Goal: Navigation & Orientation: Find specific page/section

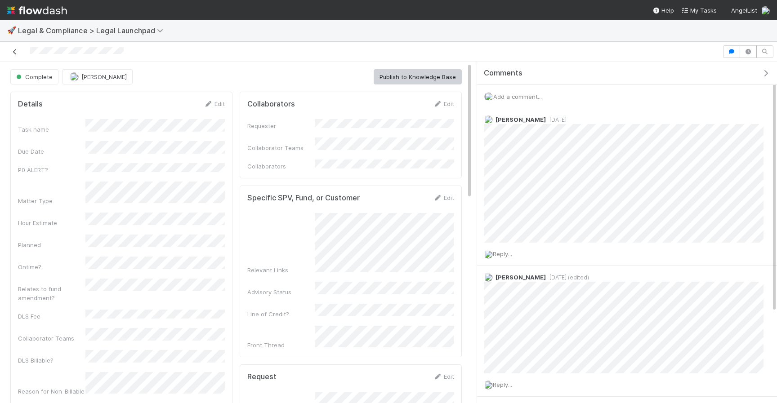
click at [18, 54] on link at bounding box center [14, 51] width 9 height 9
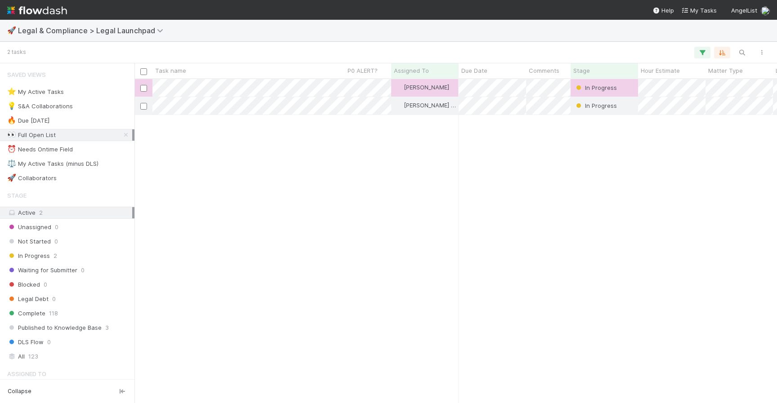
scroll to position [0, 0]
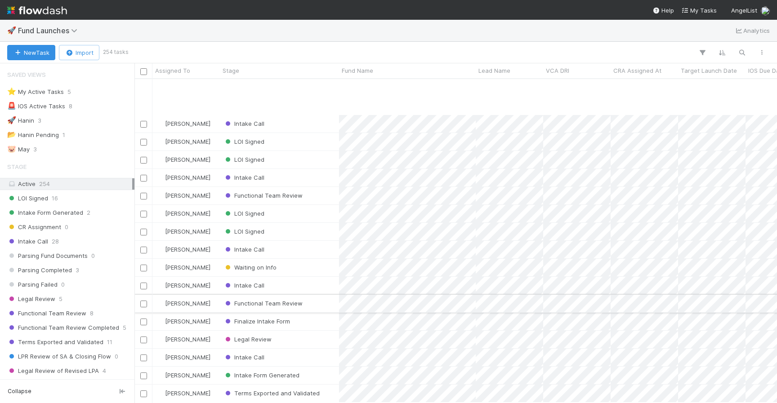
scroll to position [62, 0]
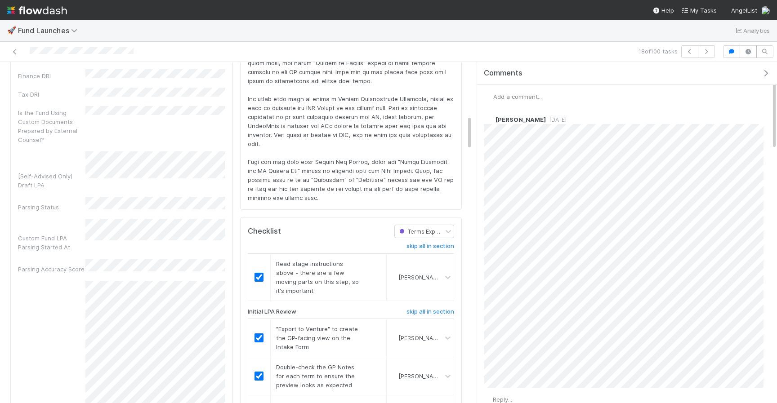
scroll to position [617, 0]
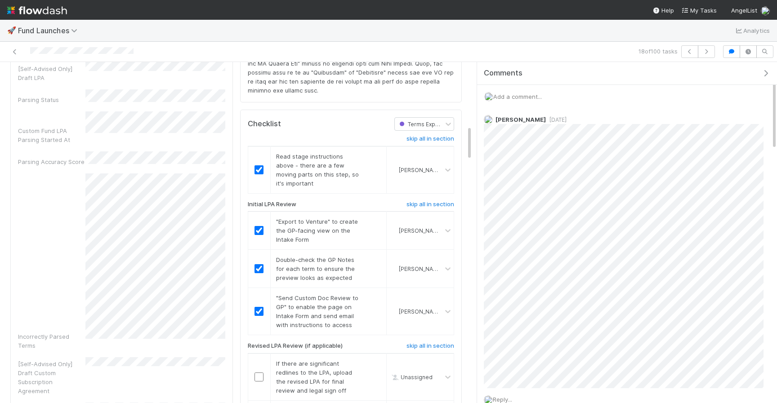
click at [14, 44] on div "18 of 100 tasks" at bounding box center [388, 52] width 777 height 20
click at [14, 49] on icon at bounding box center [14, 52] width 9 height 6
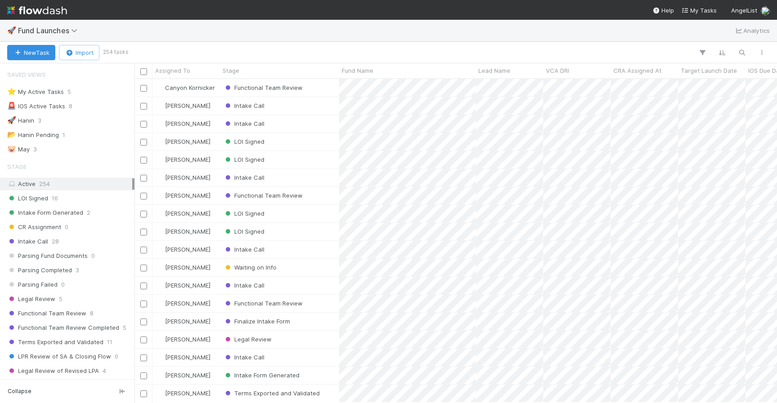
scroll to position [324, 642]
click at [328, 126] on div "Intake Call" at bounding box center [279, 124] width 119 height 18
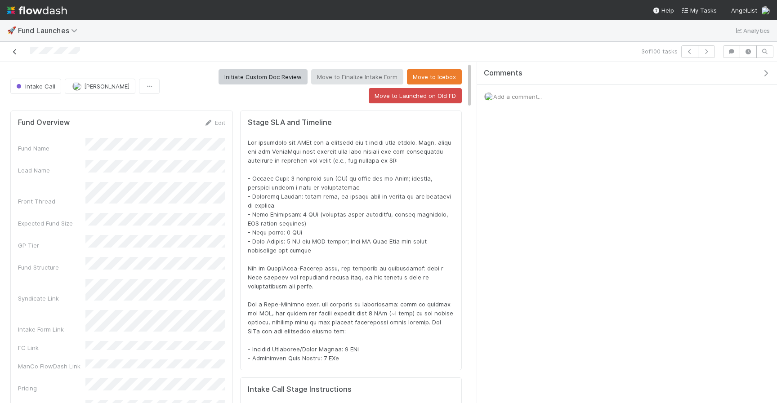
click at [19, 51] on icon at bounding box center [14, 52] width 9 height 6
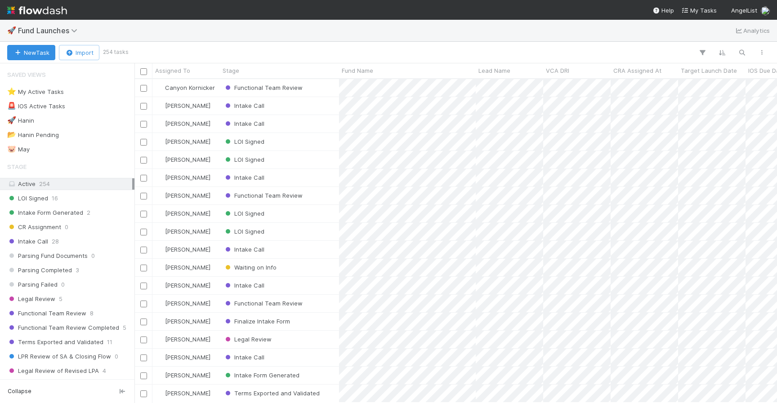
scroll to position [324, 642]
click at [317, 249] on div "Intake Call" at bounding box center [279, 250] width 119 height 18
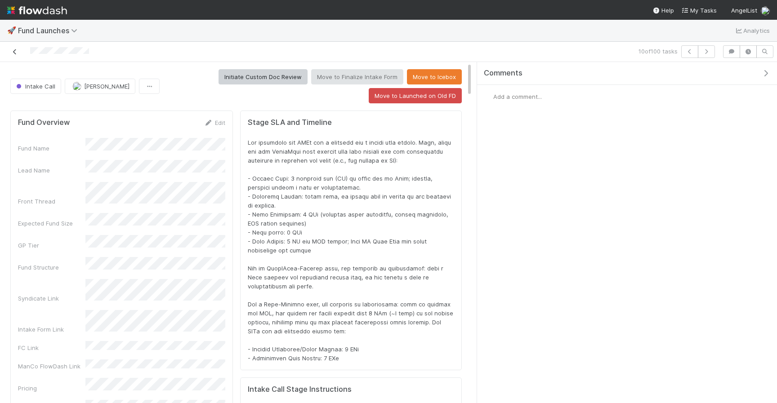
click at [17, 51] on icon at bounding box center [14, 52] width 9 height 6
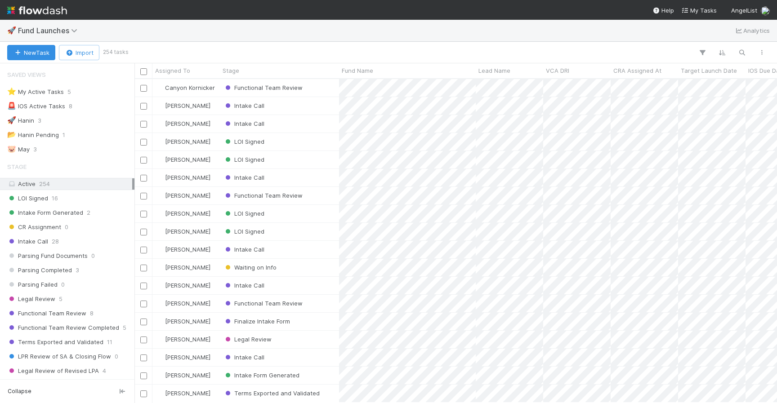
scroll to position [324, 642]
click at [330, 192] on div "Functional Team Review" at bounding box center [279, 196] width 119 height 18
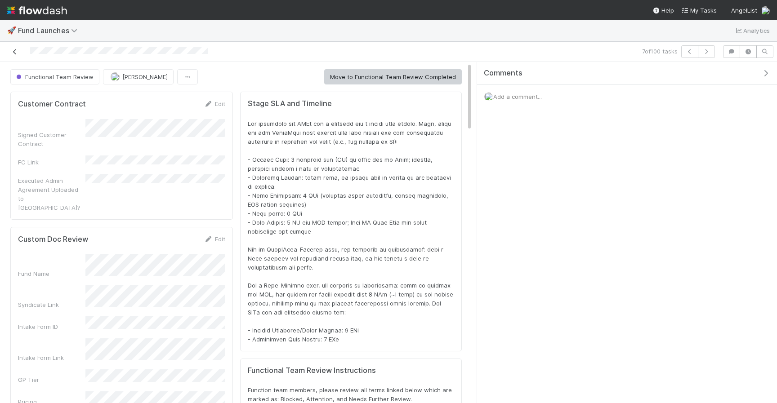
click at [10, 52] on icon at bounding box center [14, 52] width 9 height 6
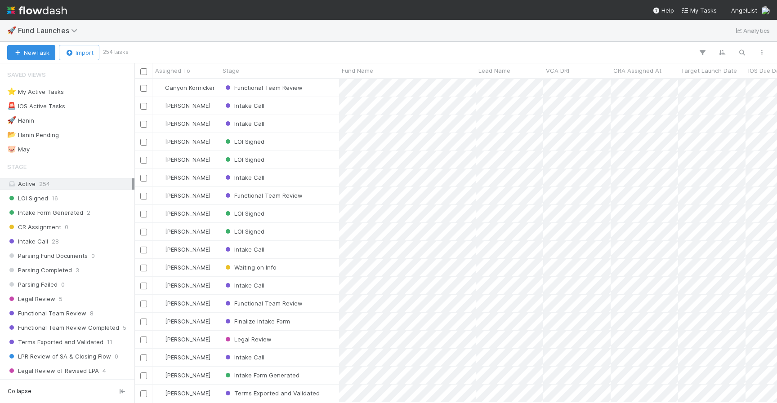
scroll to position [324, 642]
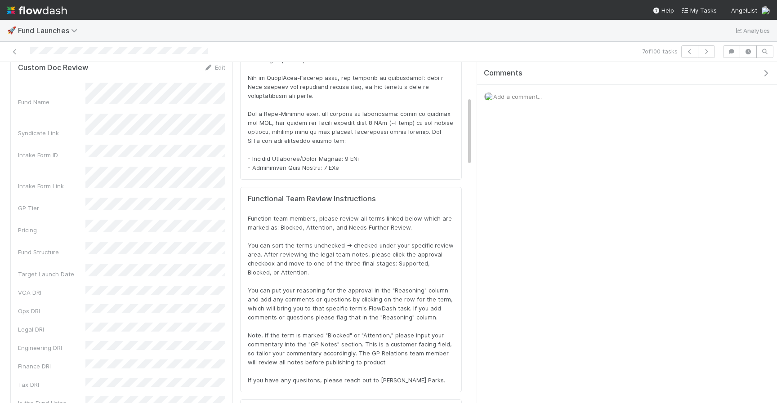
scroll to position [180, 0]
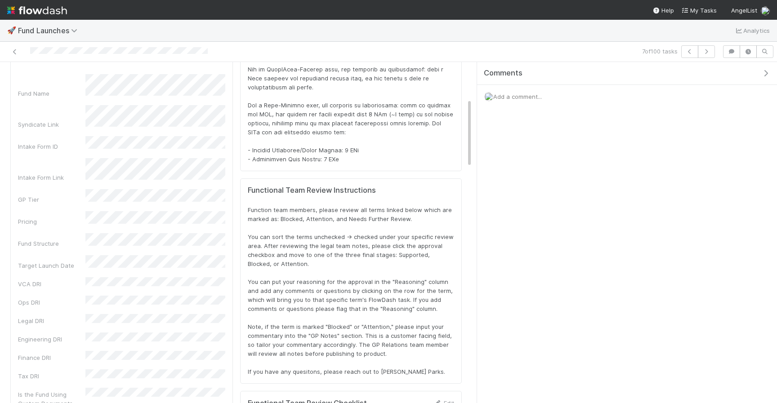
click at [8, 50] on div at bounding box center [183, 51] width 359 height 13
click at [11, 51] on icon at bounding box center [14, 52] width 9 height 6
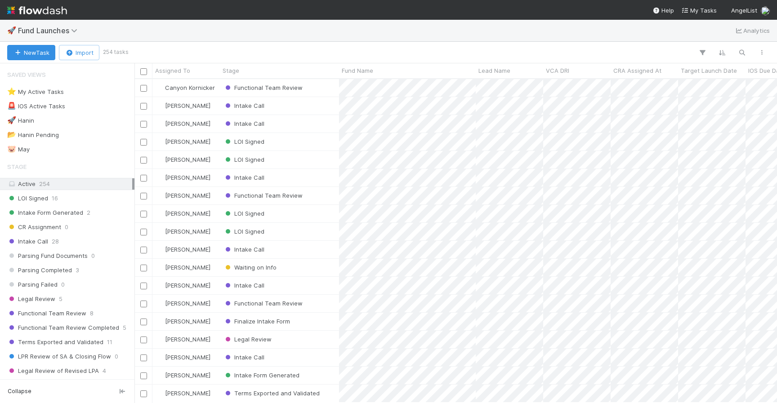
scroll to position [324, 642]
click at [281, 142] on div "LOI Signed" at bounding box center [279, 142] width 119 height 18
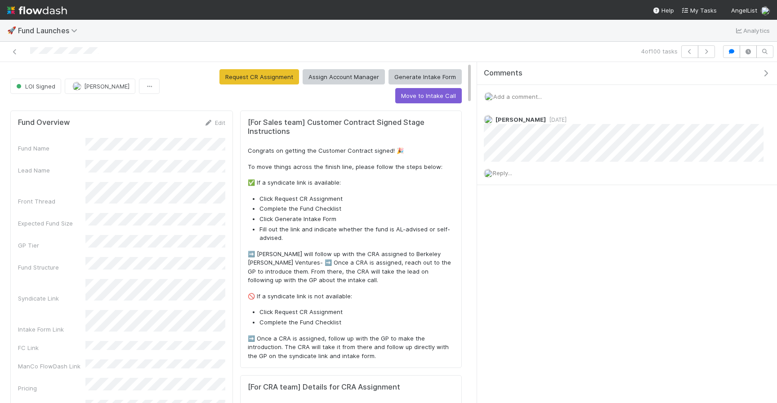
click at [14, 45] on div at bounding box center [183, 51] width 359 height 13
click at [14, 49] on icon at bounding box center [14, 52] width 9 height 6
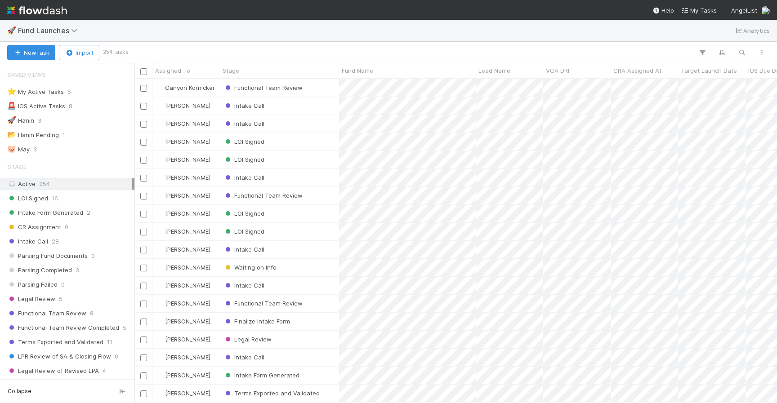
scroll to position [324, 642]
click at [332, 89] on div "Functional Team Review" at bounding box center [279, 88] width 119 height 18
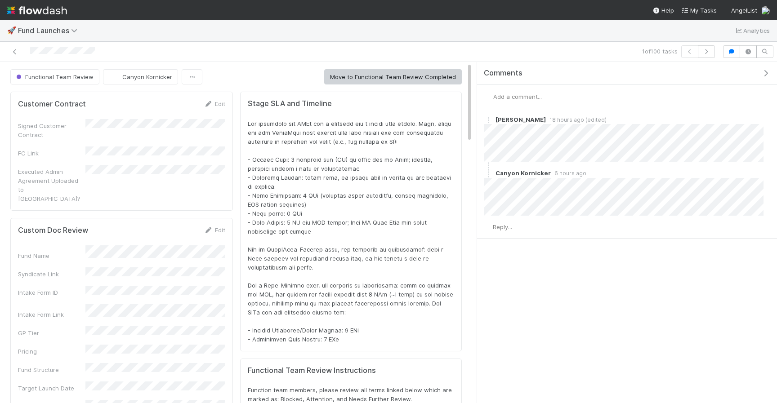
scroll to position [182, 436]
click at [17, 53] on icon at bounding box center [14, 52] width 9 height 6
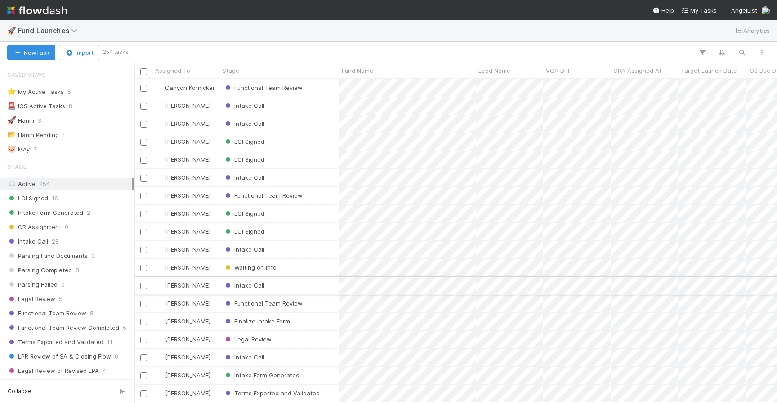
click at [304, 283] on div "Intake Call" at bounding box center [279, 286] width 119 height 18
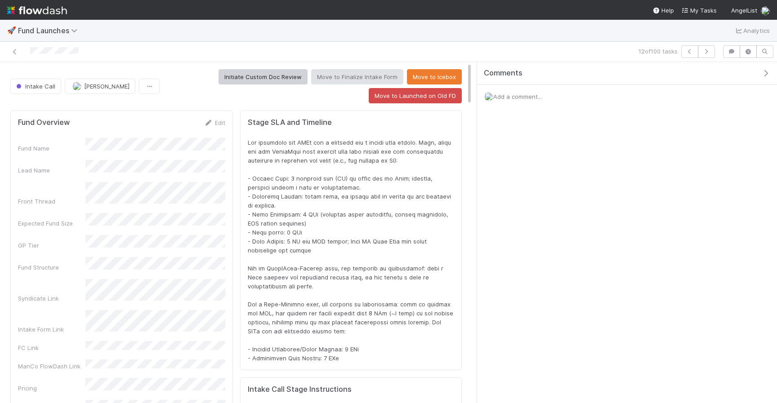
click at [389, 41] on div "🚀 Fund Launches Analytics" at bounding box center [388, 31] width 777 height 22
click at [15, 53] on icon at bounding box center [14, 52] width 9 height 6
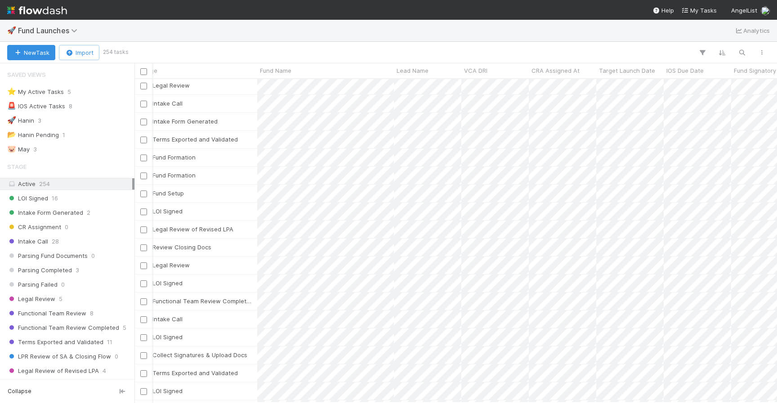
scroll to position [254, 0]
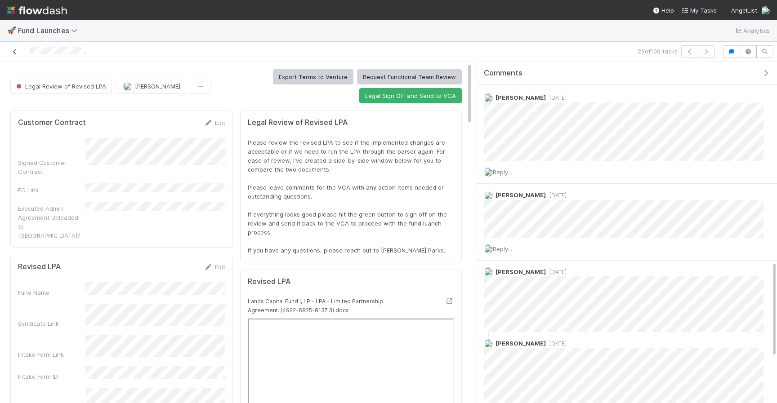
click at [17, 51] on icon at bounding box center [14, 52] width 9 height 6
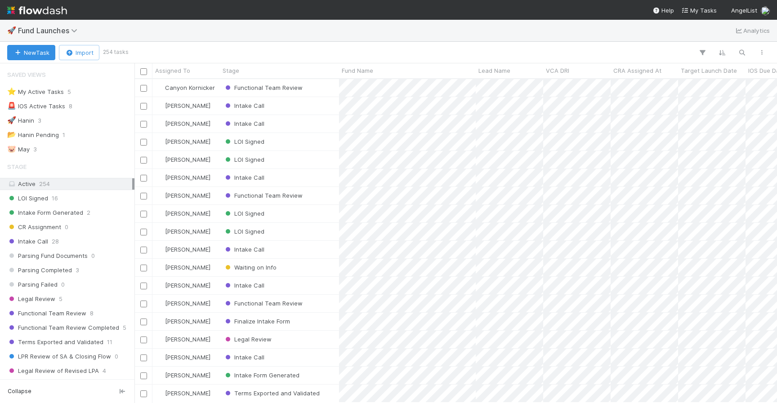
scroll to position [0, 0]
click at [320, 104] on div "Intake Call" at bounding box center [279, 106] width 119 height 18
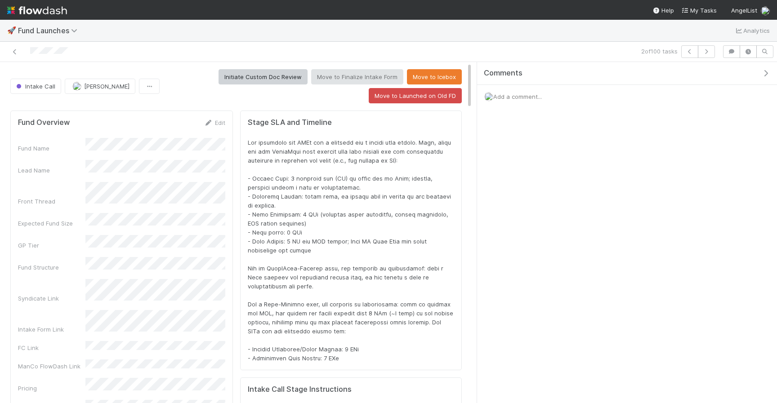
click at [298, 164] on div at bounding box center [351, 250] width 206 height 225
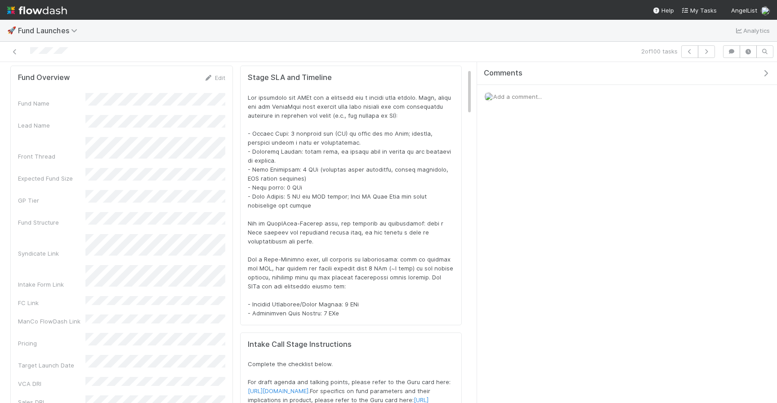
scroll to position [46, 0]
click at [11, 50] on icon at bounding box center [14, 52] width 9 height 6
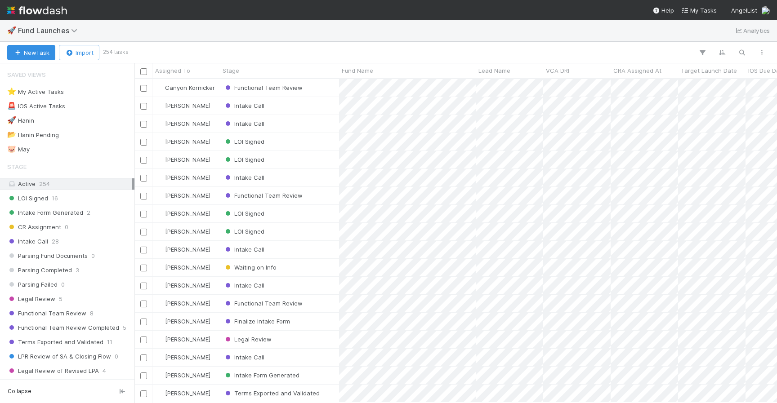
scroll to position [0, 0]
click at [742, 51] on icon "button" at bounding box center [741, 53] width 9 height 8
click at [565, 68] on div at bounding box center [388, 201] width 777 height 403
click at [562, 68] on span "VCA DRI" at bounding box center [557, 70] width 23 height 9
click at [569, 86] on div "Sort A → Z" at bounding box center [597, 87] width 102 height 13
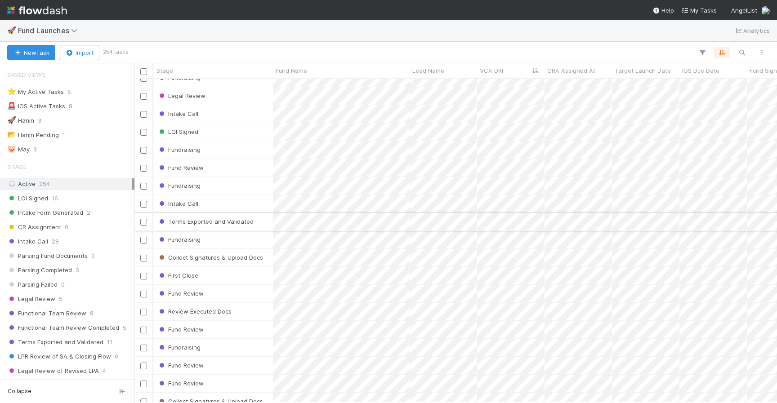
scroll to position [1035, 0]
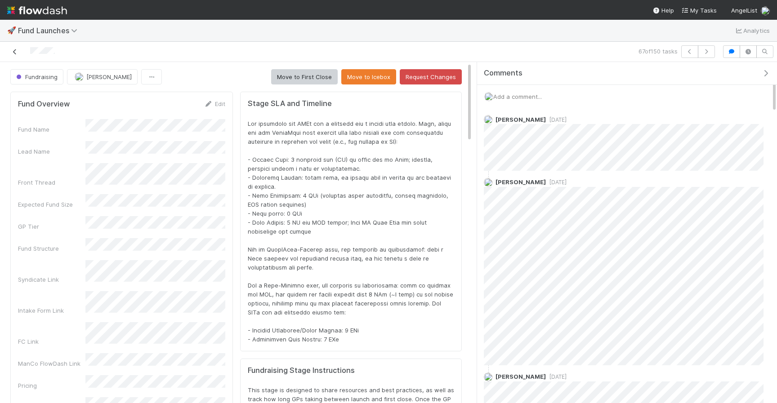
click at [15, 52] on icon at bounding box center [14, 52] width 9 height 6
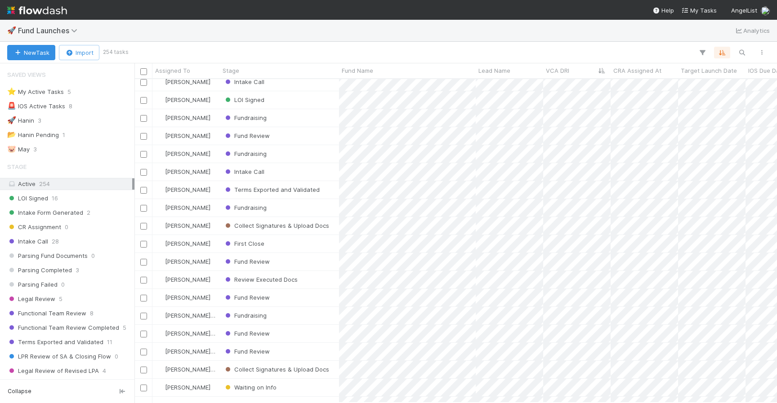
scroll to position [1067, 0]
